Goal: Navigation & Orientation: Find specific page/section

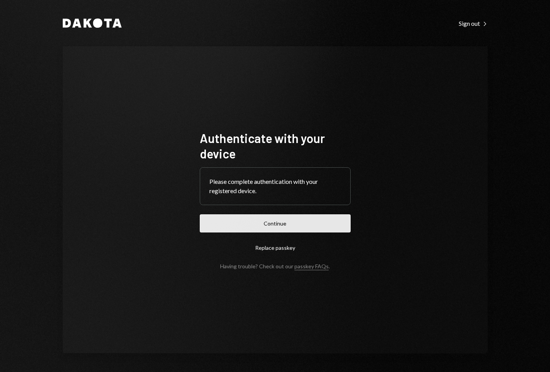
click at [284, 227] on button "Continue" at bounding box center [275, 223] width 151 height 18
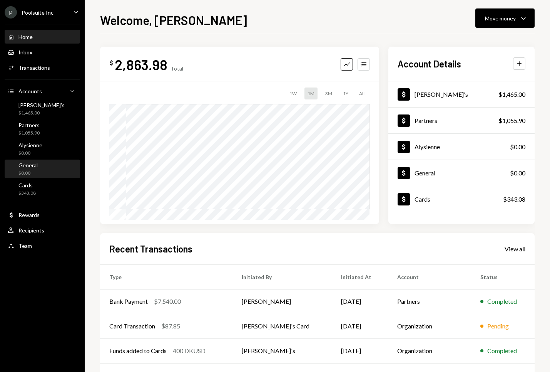
click at [33, 173] on div "$0.00" at bounding box center [27, 173] width 19 height 7
